Goal: Find specific page/section: Find specific page/section

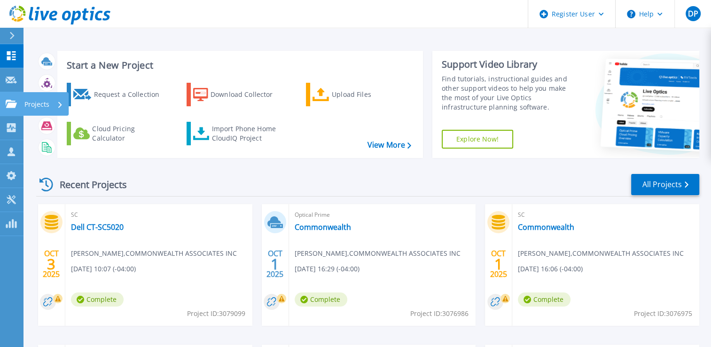
click at [42, 108] on p "Projects" at bounding box center [36, 104] width 25 height 24
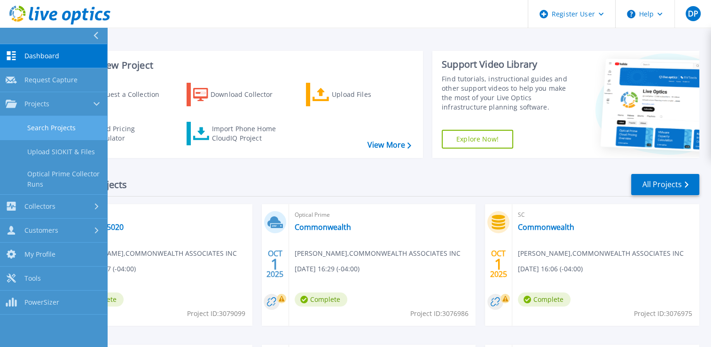
click at [68, 122] on link "Search Projects" at bounding box center [53, 128] width 107 height 24
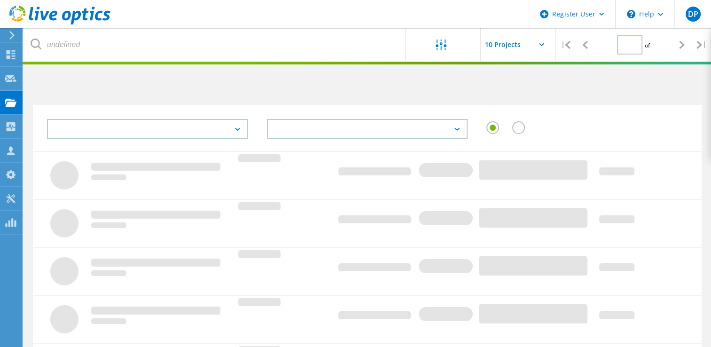
type input "1"
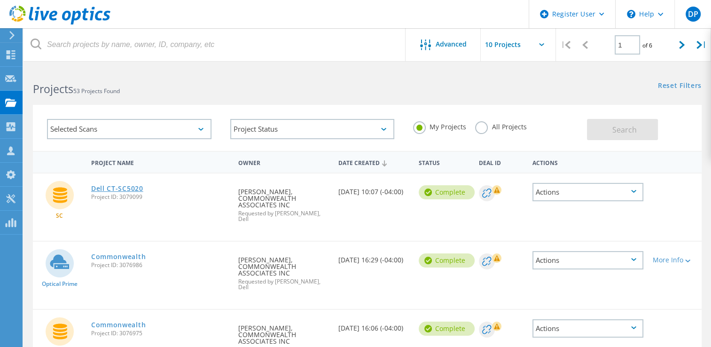
click at [118, 185] on link "Dell CT-SC5020" at bounding box center [117, 188] width 52 height 7
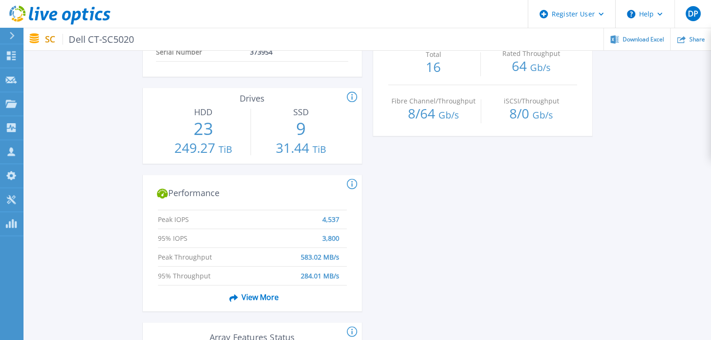
scroll to position [423, 0]
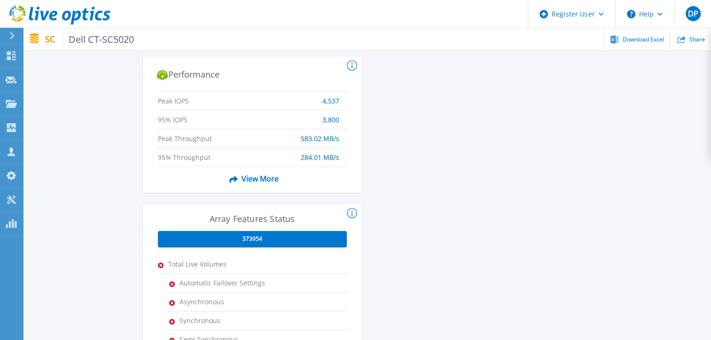
click at [246, 181] on span "View More" at bounding box center [252, 179] width 53 height 18
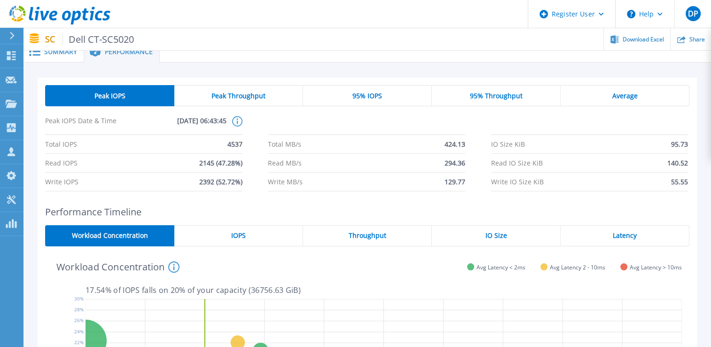
scroll to position [0, 0]
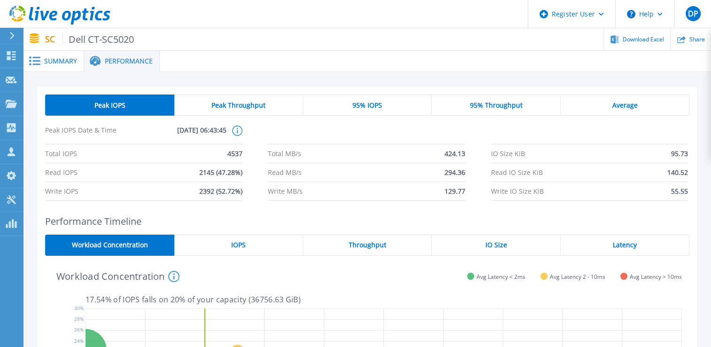
click at [627, 245] on span "Latency" at bounding box center [625, 245] width 24 height 8
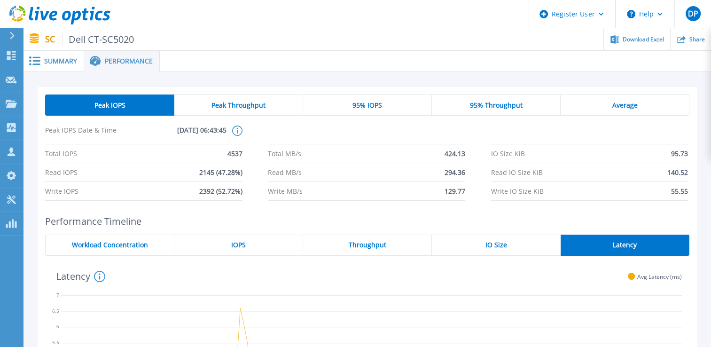
click at [55, 62] on span "Summary" at bounding box center [60, 61] width 33 height 7
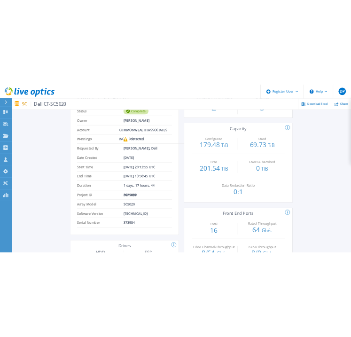
scroll to position [94, 0]
